Goal: Task Accomplishment & Management: Use online tool/utility

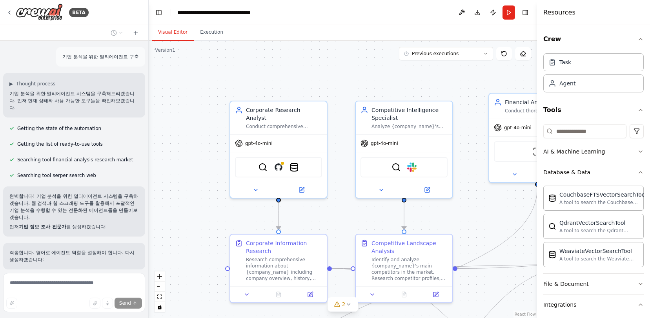
scroll to position [621, 0]
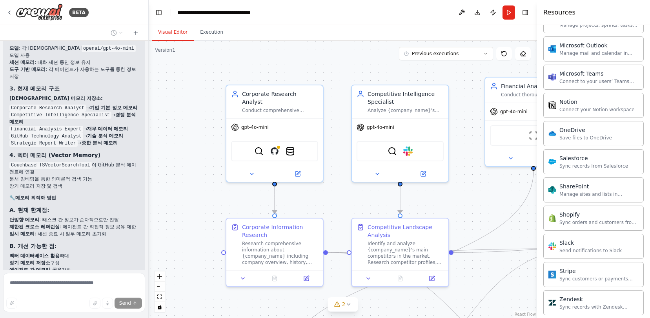
drag, startPoint x: 349, startPoint y: 87, endPoint x: 344, endPoint y: 59, distance: 28.4
click at [344, 59] on div ".deletable-edge-delete-btn { width: 20px; height: 20px; border: 0px solid #ffff…" at bounding box center [343, 180] width 388 height 278
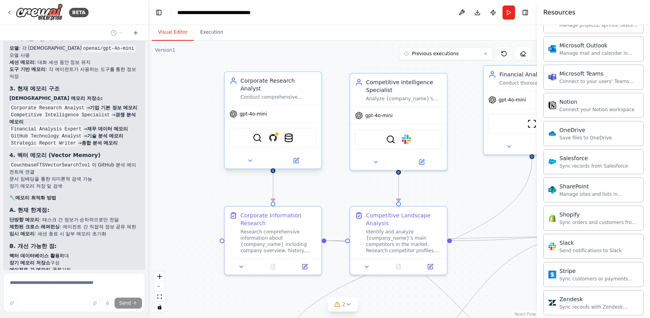
click at [289, 93] on div "Corporate Research Analyst Conduct comprehensive research on {company_name} to …" at bounding box center [273, 88] width 96 height 33
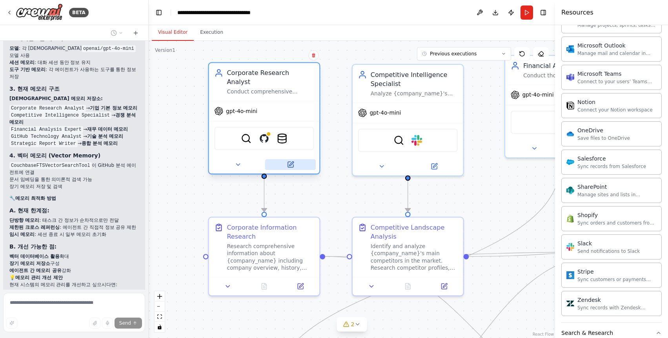
click at [292, 162] on icon at bounding box center [290, 164] width 5 height 5
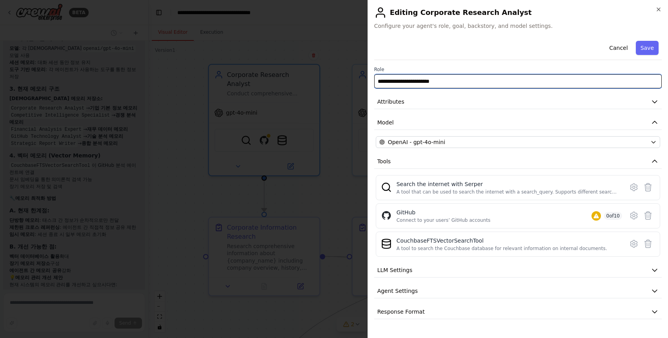
click at [431, 81] on input "**********" at bounding box center [517, 81] width 287 height 14
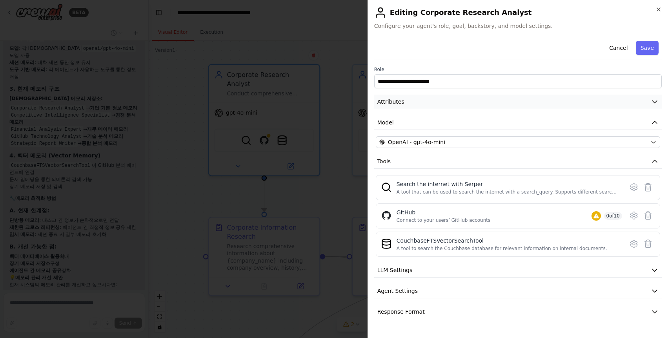
click at [429, 107] on button "Attributes" at bounding box center [517, 101] width 287 height 15
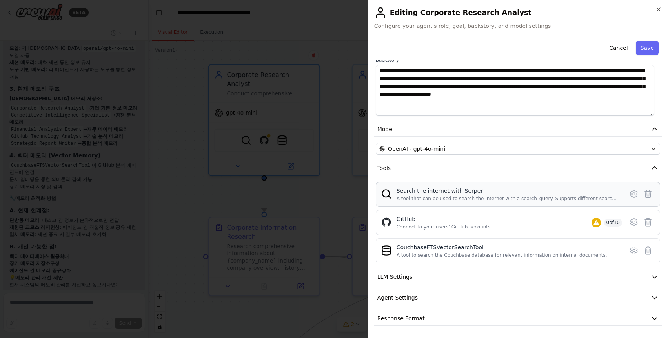
scroll to position [118, 0]
click at [629, 195] on icon at bounding box center [633, 193] width 9 height 9
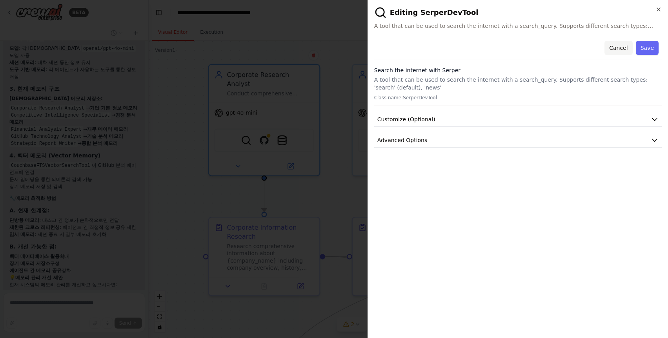
click at [617, 49] on button "Cancel" at bounding box center [618, 48] width 28 height 14
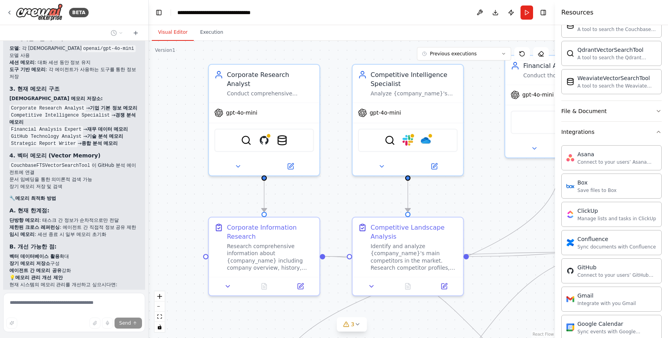
scroll to position [133, 0]
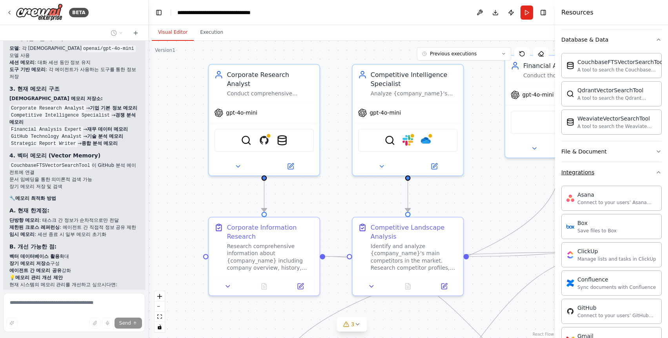
click at [633, 174] on button "Integrations" at bounding box center [611, 172] width 100 height 20
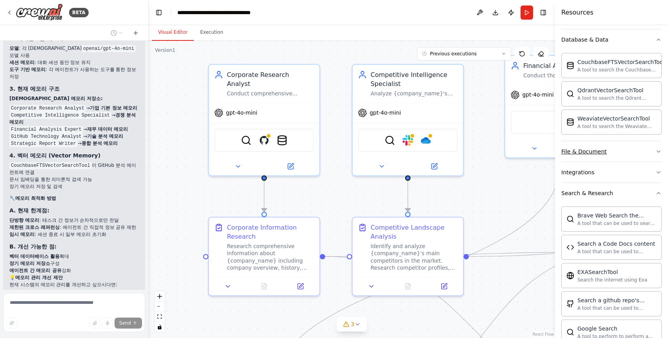
click at [648, 152] on button "File & Document" at bounding box center [611, 151] width 100 height 20
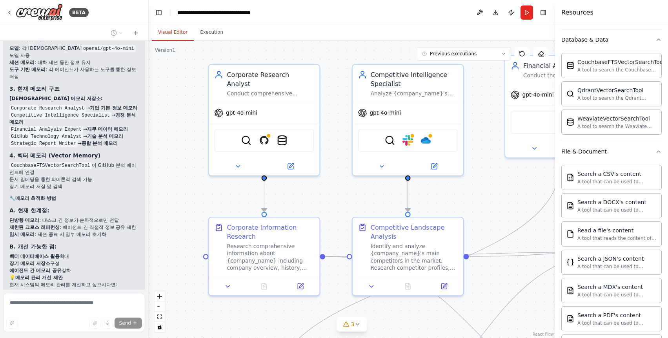
drag, startPoint x: 656, startPoint y: 151, endPoint x: 639, endPoint y: 158, distance: 17.6
click at [649, 151] on div "Crew Task Agent Tools AI & Machine Learning Database & Data CouchbaseFTSVectorS…" at bounding box center [611, 181] width 113 height 312
click at [645, 152] on button "File & Document" at bounding box center [611, 151] width 100 height 20
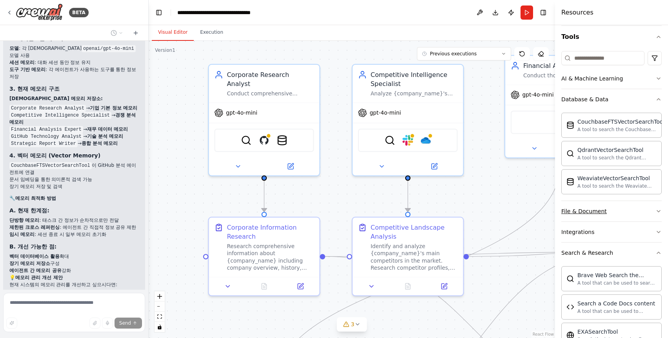
scroll to position [27, 0]
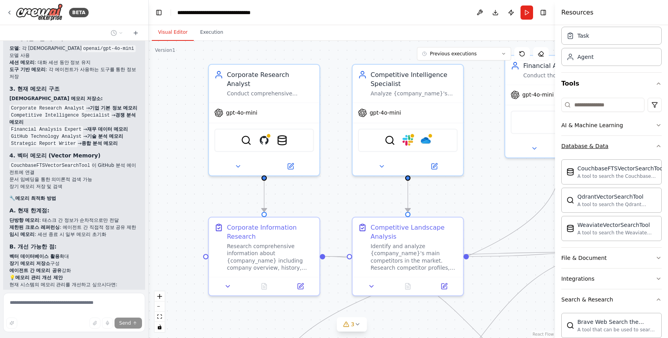
click at [637, 142] on button "Database & Data" at bounding box center [611, 146] width 100 height 20
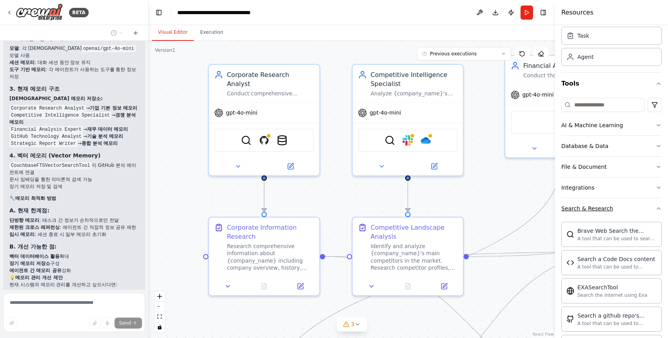
click at [649, 210] on icon "button" at bounding box center [658, 208] width 6 height 6
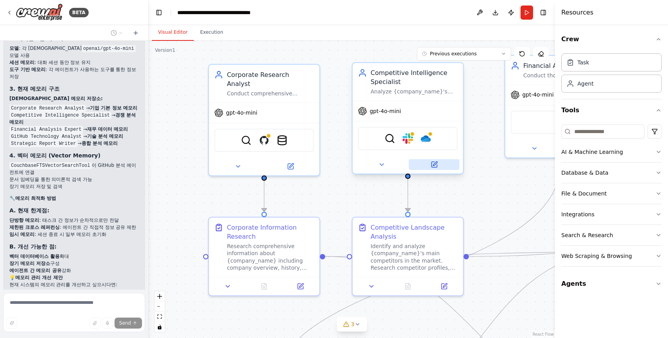
click at [427, 164] on button at bounding box center [434, 164] width 51 height 11
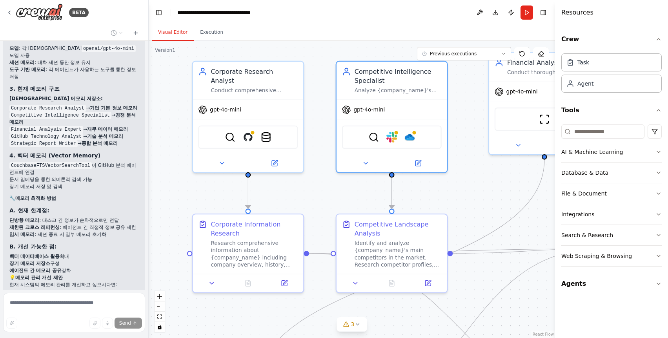
drag, startPoint x: 497, startPoint y: 206, endPoint x: 481, endPoint y: 203, distance: 16.4
click at [481, 203] on div ".deletable-edge-delete-btn { width: 20px; height: 20px; border: 0px solid #ffff…" at bounding box center [352, 189] width 406 height 297
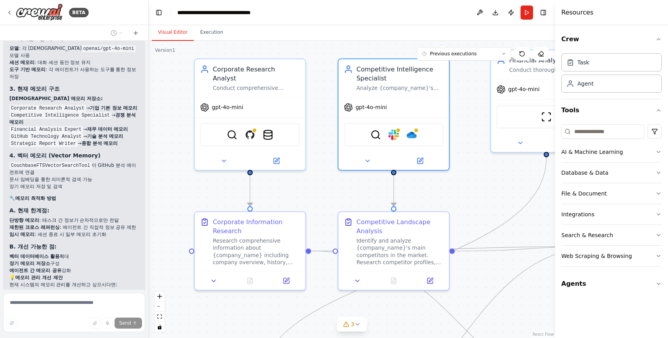
drag, startPoint x: 333, startPoint y: 203, endPoint x: 340, endPoint y: 195, distance: 10.8
click at [340, 195] on div ".deletable-edge-delete-btn { width: 20px; height: 20px; border: 0px solid #ffff…" at bounding box center [352, 189] width 406 height 297
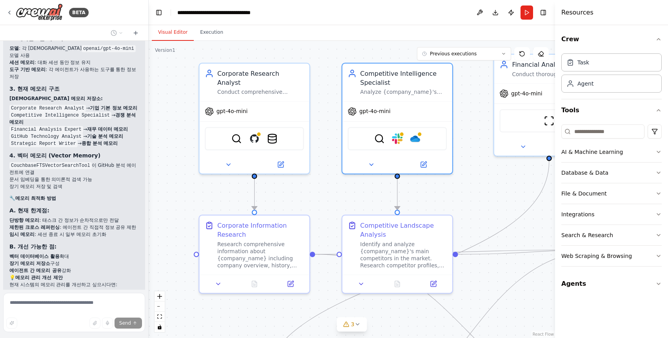
drag, startPoint x: 292, startPoint y: 172, endPoint x: 290, endPoint y: 181, distance: 9.2
click at [290, 181] on div ".deletable-edge-delete-btn { width: 20px; height: 20px; border: 0px solid #ffff…" at bounding box center [352, 189] width 406 height 297
click at [280, 159] on icon at bounding box center [280, 162] width 7 height 7
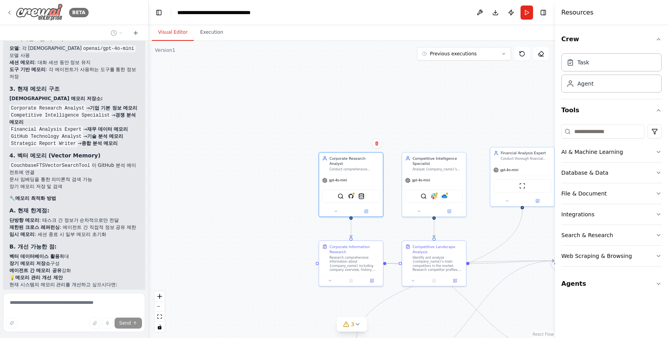
click at [42, 12] on img at bounding box center [39, 13] width 47 height 18
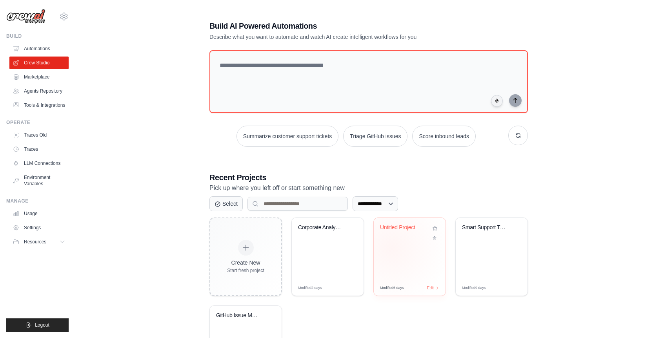
click at [393, 247] on div "Untitled Project" at bounding box center [410, 249] width 72 height 62
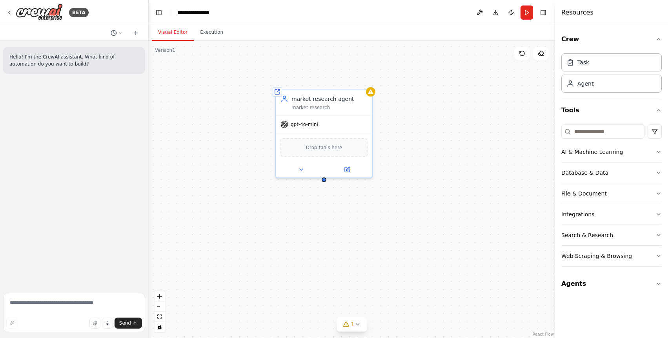
drag, startPoint x: 0, startPoint y: 0, endPoint x: 394, endPoint y: 241, distance: 461.6
click at [394, 241] on div "Shared agent from repository market research agent market research gpt-4o-mini …" at bounding box center [352, 189] width 406 height 297
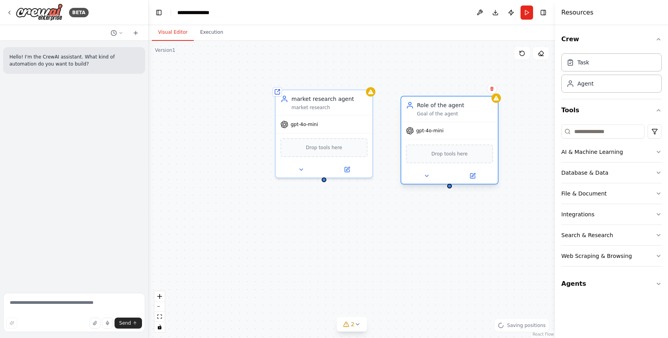
drag, startPoint x: 472, startPoint y: 136, endPoint x: 434, endPoint y: 109, distance: 47.1
click at [434, 109] on div "Role of the agent Goal of the agent" at bounding box center [455, 109] width 76 height 16
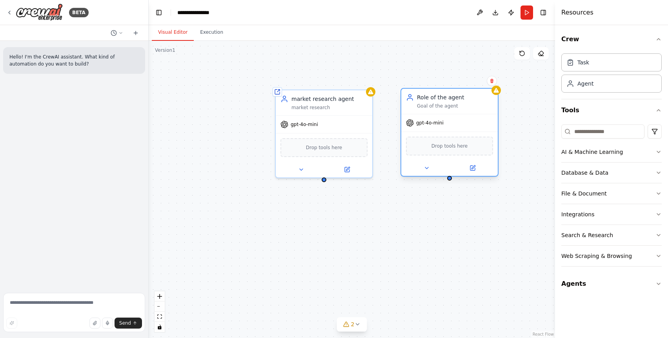
drag, startPoint x: 429, startPoint y: 109, endPoint x: 427, endPoint y: 101, distance: 8.5
click at [427, 101] on div "Role of the agent Goal of the agent" at bounding box center [455, 101] width 76 height 16
drag, startPoint x: 351, startPoint y: 104, endPoint x: 354, endPoint y: 101, distance: 4.2
click at [352, 104] on div "market research" at bounding box center [329, 106] width 76 height 6
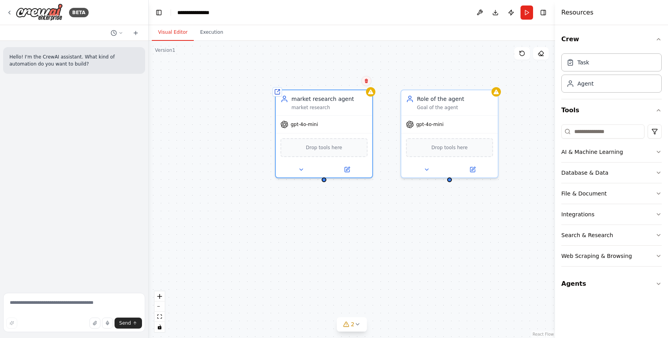
click at [367, 81] on icon at bounding box center [366, 81] width 3 height 4
drag, startPoint x: 343, startPoint y: 82, endPoint x: 369, endPoint y: 85, distance: 25.7
click at [343, 82] on button "Confirm" at bounding box center [344, 80] width 28 height 9
click at [347, 86] on div "Shared agent from repository market research agent market research gpt-4o-mini …" at bounding box center [352, 189] width 406 height 297
click at [356, 100] on div "market research agent" at bounding box center [330, 97] width 76 height 8
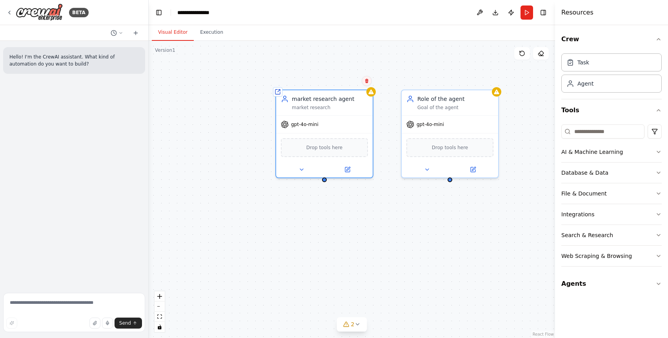
click at [367, 82] on icon at bounding box center [366, 81] width 3 height 4
click at [344, 81] on button "Confirm" at bounding box center [345, 80] width 28 height 9
drag, startPoint x: 459, startPoint y: 105, endPoint x: 334, endPoint y: 101, distance: 125.5
click at [334, 101] on div "Role of the agent Goal of the agent" at bounding box center [330, 101] width 76 height 16
click at [436, 151] on div "Role of the agent Goal of the agent gpt-4o-mini Drop tools here" at bounding box center [352, 189] width 406 height 297
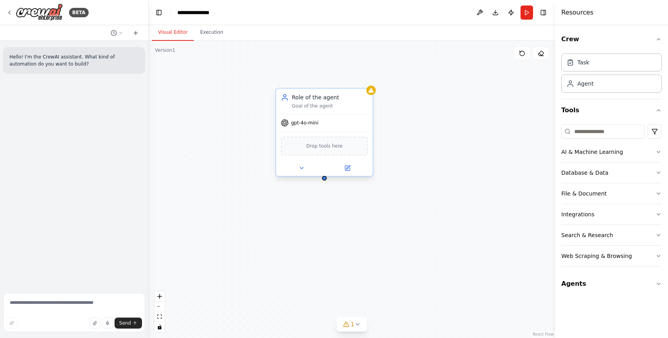
click at [347, 103] on div "Goal of the agent" at bounding box center [330, 106] width 76 height 6
click at [345, 169] on icon at bounding box center [347, 167] width 5 height 5
click at [603, 232] on div "Search & Research" at bounding box center [587, 235] width 52 height 8
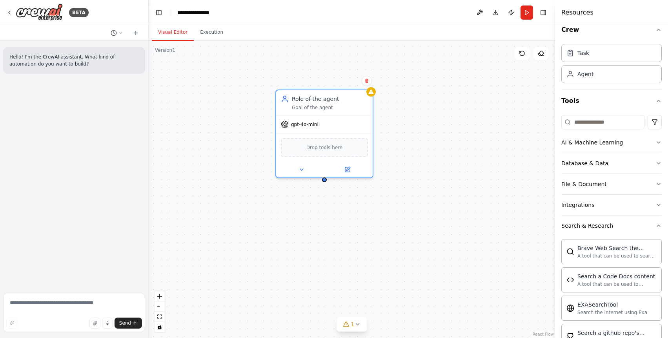
scroll to position [60, 0]
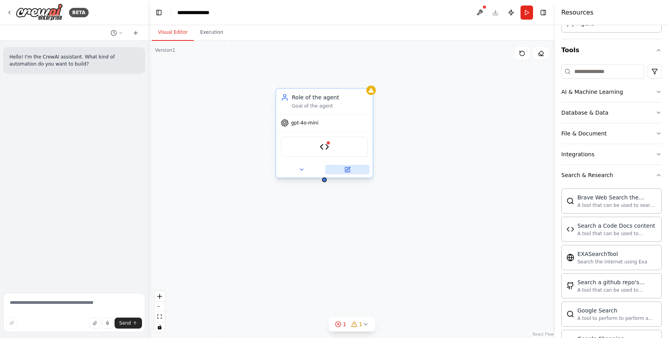
click at [346, 171] on icon at bounding box center [347, 169] width 5 height 5
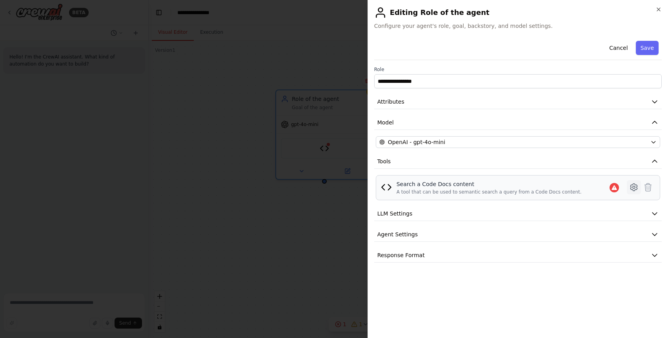
click at [633, 190] on icon at bounding box center [633, 186] width 9 height 9
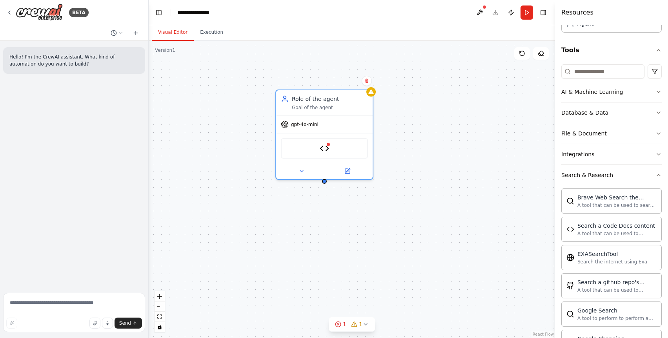
click at [467, 185] on div "Role of the agent Goal of the agent gpt-4o-mini CodeDocsSearchTool" at bounding box center [352, 189] width 406 height 297
click at [346, 169] on icon at bounding box center [347, 169] width 5 height 5
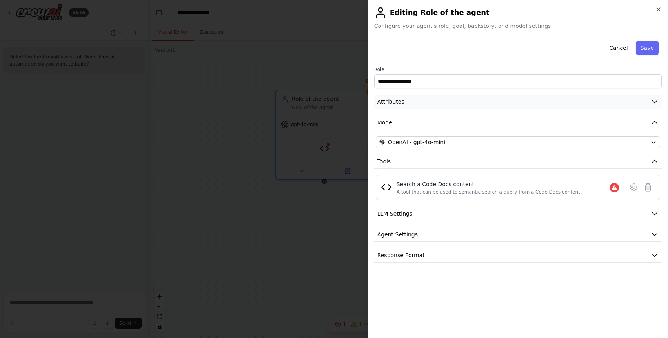
click at [404, 96] on button "Attributes" at bounding box center [517, 101] width 287 height 15
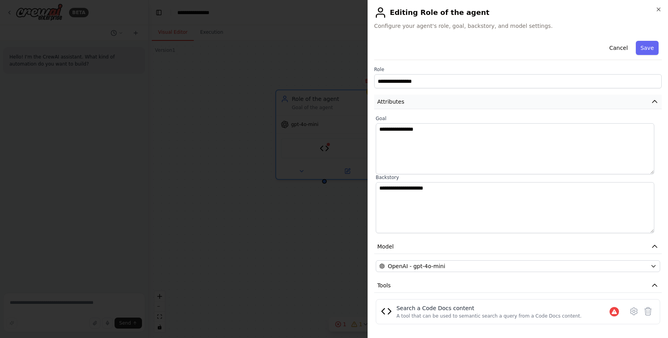
click at [400, 104] on span "Attributes" at bounding box center [390, 102] width 27 height 8
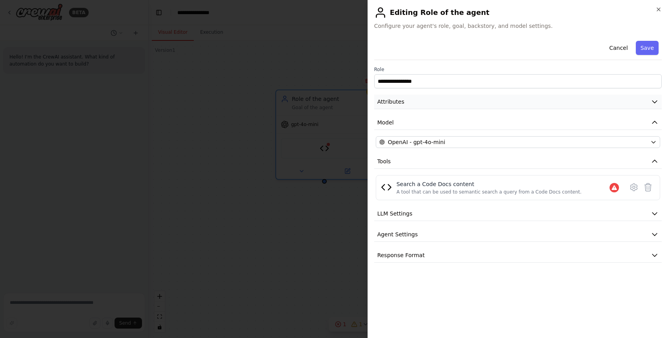
click at [412, 104] on button "Attributes" at bounding box center [517, 101] width 287 height 15
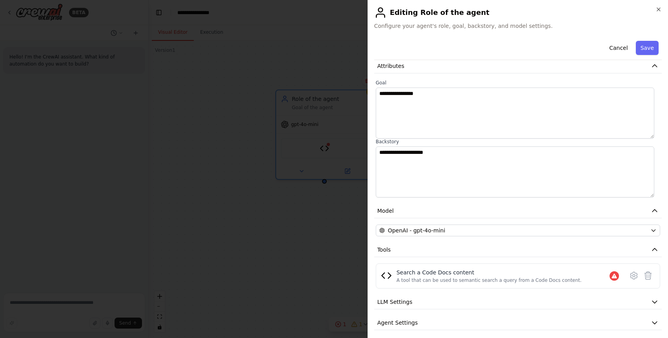
scroll to position [0, 0]
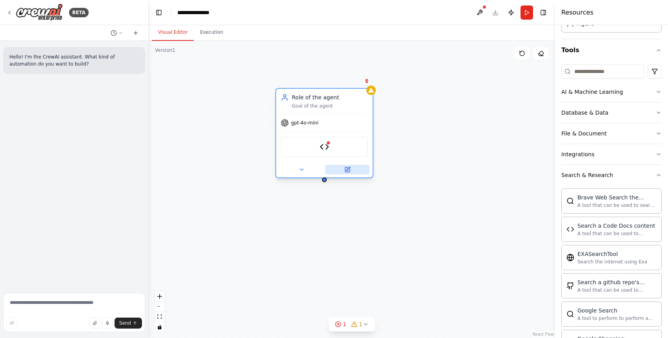
click at [348, 172] on icon at bounding box center [347, 169] width 5 height 5
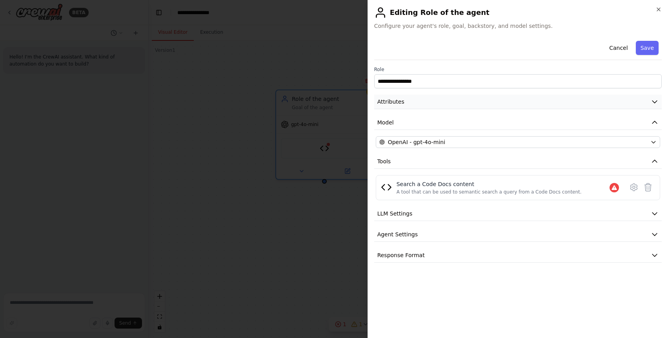
click at [482, 98] on button "Attributes" at bounding box center [517, 101] width 287 height 15
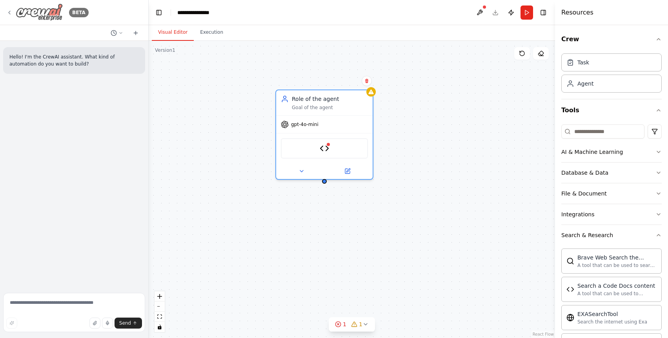
click at [27, 12] on img at bounding box center [39, 13] width 47 height 18
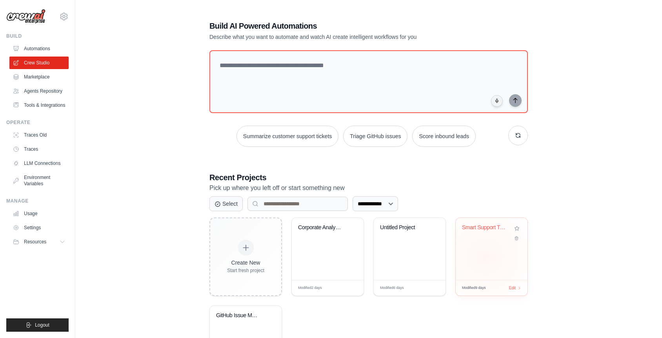
click at [487, 256] on div "Smart Support Ticket Automation" at bounding box center [492, 249] width 72 height 62
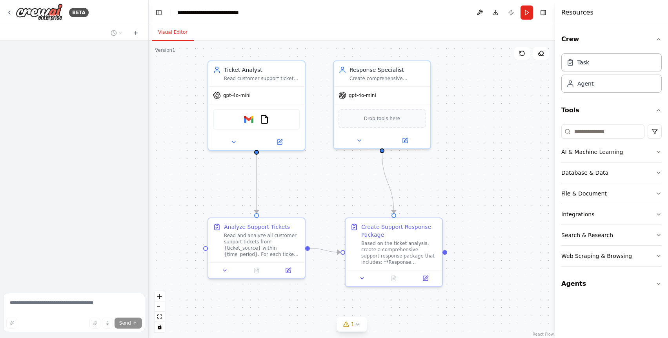
drag, startPoint x: 422, startPoint y: 191, endPoint x: 444, endPoint y: 167, distance: 33.0
click at [444, 167] on div ".deletable-edge-delete-btn { width: 20px; height: 20px; border: 0px solid #ffff…" at bounding box center [352, 189] width 406 height 297
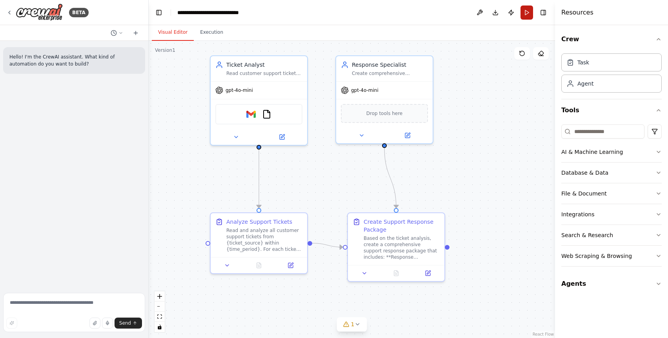
click at [527, 12] on button "Run" at bounding box center [526, 12] width 13 height 14
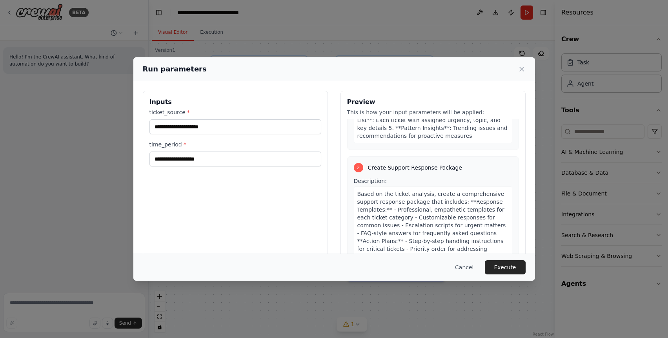
scroll to position [247, 0]
drag, startPoint x: 519, startPoint y: 67, endPoint x: 454, endPoint y: 107, distance: 76.7
click at [519, 67] on icon at bounding box center [521, 69] width 4 height 4
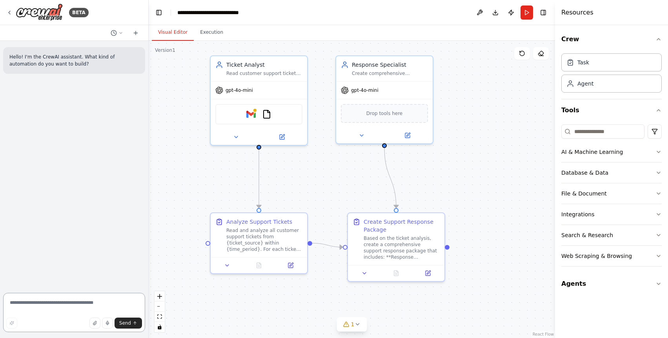
click at [39, 300] on textarea at bounding box center [74, 311] width 142 height 39
click at [529, 14] on button "Run" at bounding box center [526, 12] width 13 height 14
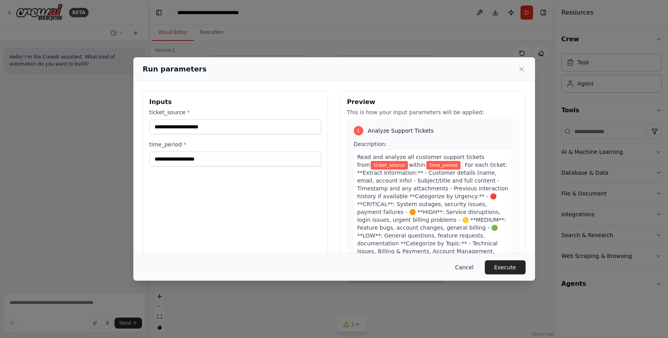
click at [465, 267] on button "Cancel" at bounding box center [464, 267] width 31 height 14
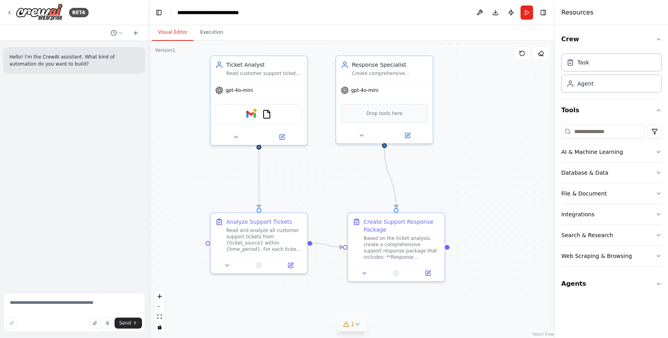
click at [356, 323] on icon at bounding box center [357, 324] width 6 height 6
click at [487, 205] on div ".deletable-edge-delete-btn { width: 20px; height: 20px; border: 0px solid #ffff…" at bounding box center [352, 189] width 406 height 297
click at [391, 234] on div "Based on the ticket analysis, create a comprehensive support response package t…" at bounding box center [401, 245] width 76 height 25
click at [438, 205] on icon at bounding box center [438, 204] width 3 height 4
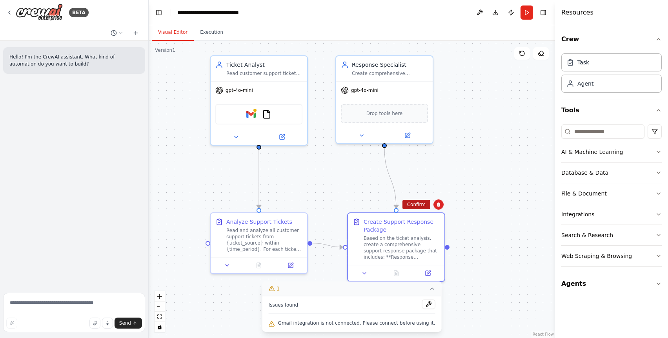
click at [422, 205] on button "Confirm" at bounding box center [416, 204] width 28 height 9
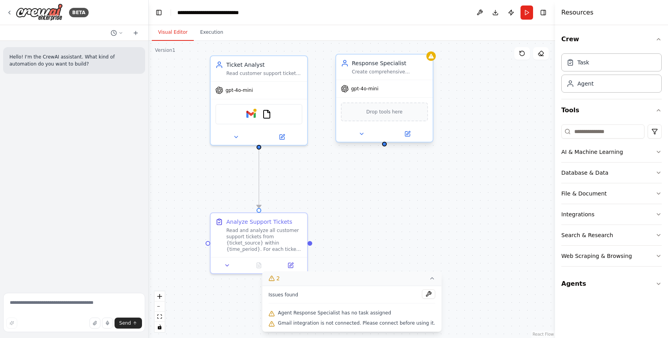
click at [391, 68] on div "Response Specialist Create comprehensive summaries and response templates for s…" at bounding box center [390, 67] width 76 height 16
click at [429, 48] on button at bounding box center [426, 47] width 10 height 10
click at [425, 47] on icon at bounding box center [426, 46] width 5 height 5
click at [409, 47] on button "Confirm" at bounding box center [404, 46] width 28 height 9
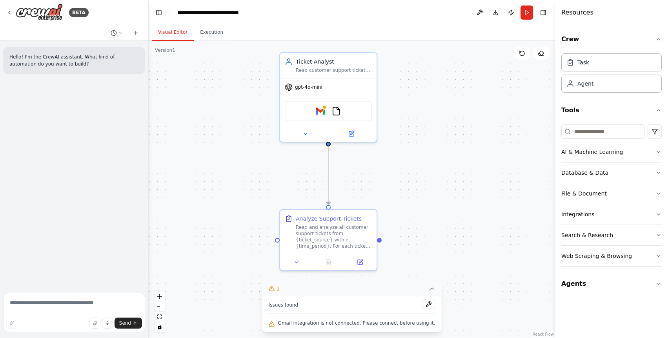
drag, startPoint x: 358, startPoint y: 166, endPoint x: 429, endPoint y: 164, distance: 70.2
click at [428, 164] on div ".deletable-edge-delete-btn { width: 20px; height: 20px; border: 0px solid #ffff…" at bounding box center [352, 189] width 406 height 297
click at [456, 236] on div ".deletable-edge-delete-btn { width: 20px; height: 20px; border: 0px solid #ffff…" at bounding box center [352, 189] width 406 height 297
click at [301, 132] on button at bounding box center [305, 132] width 44 height 9
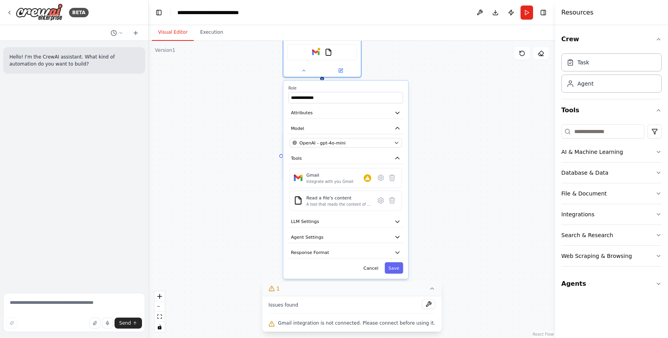
drag, startPoint x: 397, startPoint y: 129, endPoint x: 390, endPoint y: 63, distance: 66.2
click at [390, 63] on div "**********" at bounding box center [352, 189] width 406 height 297
click at [381, 182] on button at bounding box center [380, 177] width 11 height 11
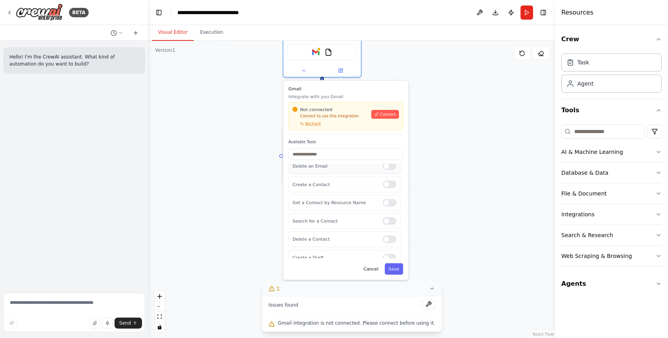
scroll to position [84, 0]
click at [370, 272] on button "Cancel" at bounding box center [371, 268] width 22 height 11
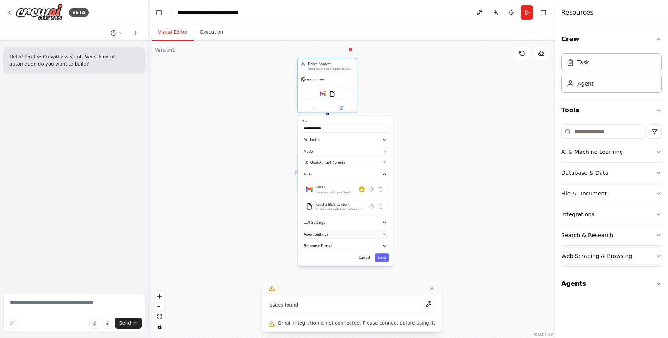
click at [347, 236] on button "Agent Settings" at bounding box center [344, 234] width 87 height 9
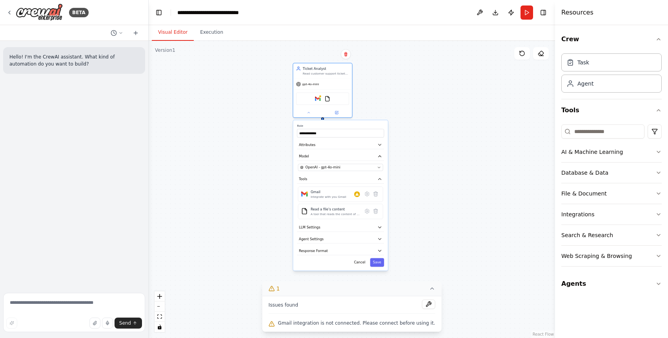
drag, startPoint x: 342, startPoint y: 119, endPoint x: 337, endPoint y: 122, distance: 6.0
click at [337, 122] on div "**********" at bounding box center [340, 195] width 94 height 150
